Goal: Task Accomplishment & Management: Manage account settings

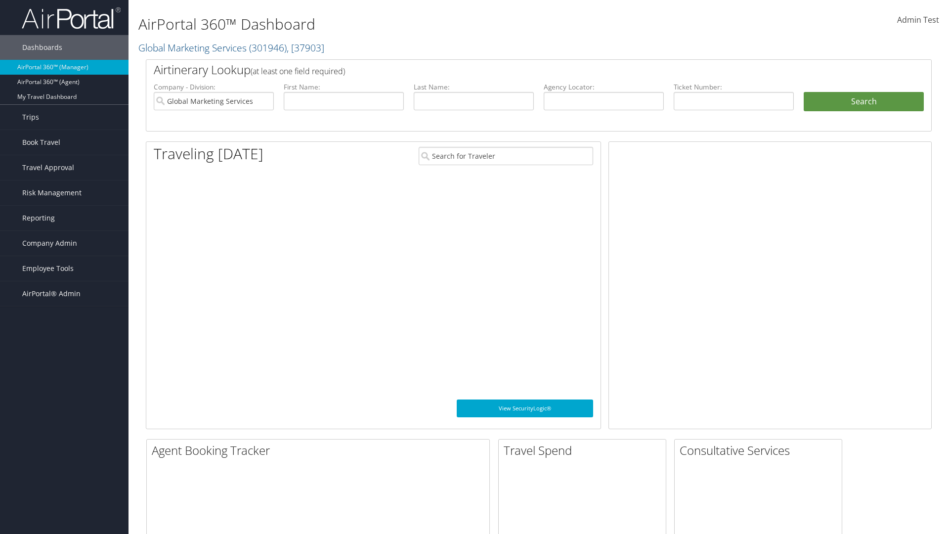
click at [64, 243] on span "Company Admin" at bounding box center [49, 243] width 55 height 25
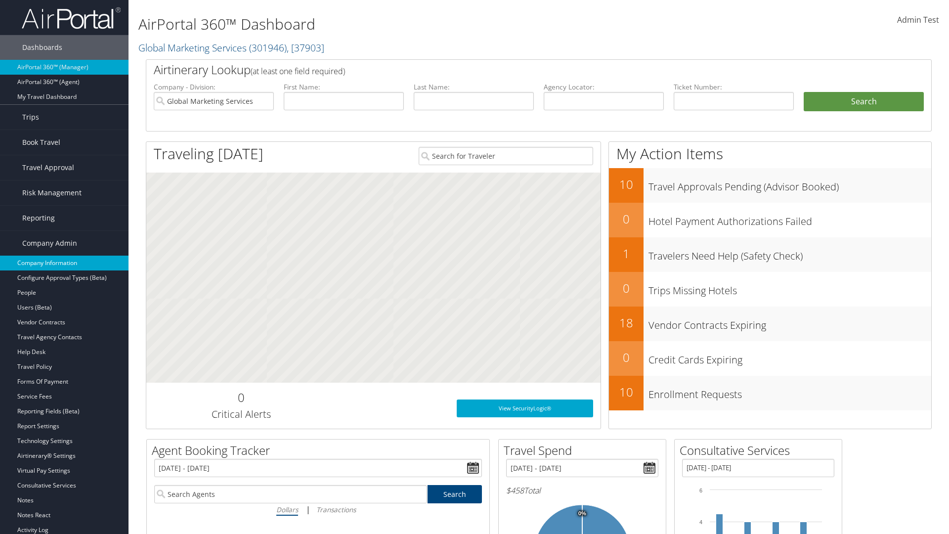
click at [64, 263] on link "Company Information" at bounding box center [64, 262] width 128 height 15
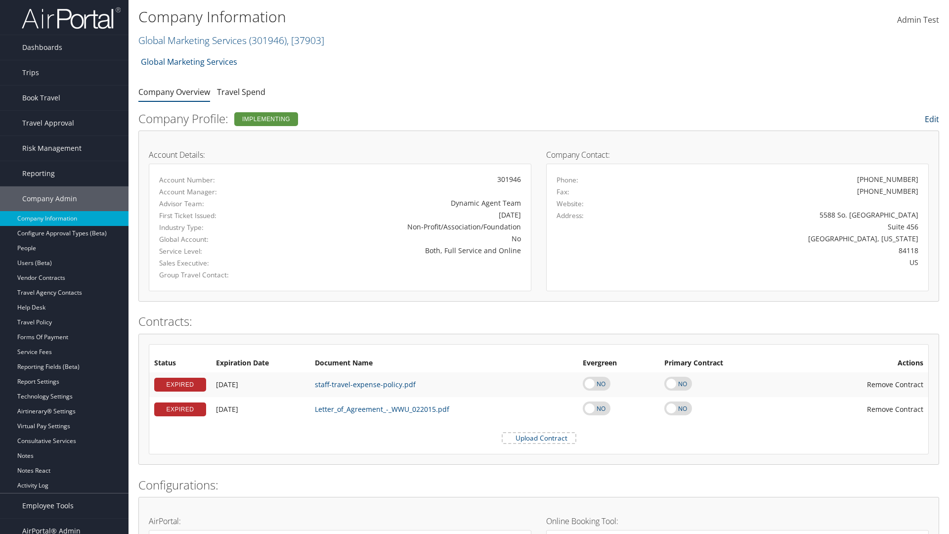
click at [931, 119] on link "Edit" at bounding box center [932, 119] width 14 height 11
